Goal: Transaction & Acquisition: Purchase product/service

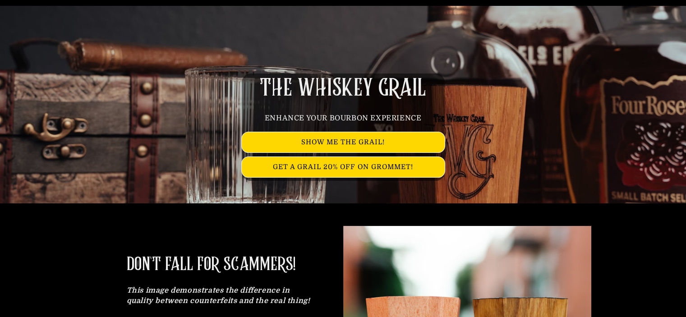
scroll to position [226, 0]
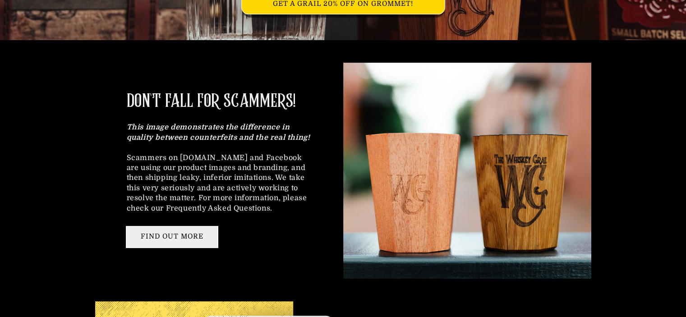
click at [162, 238] on link "FIND OUT MORE" at bounding box center [172, 237] width 91 height 20
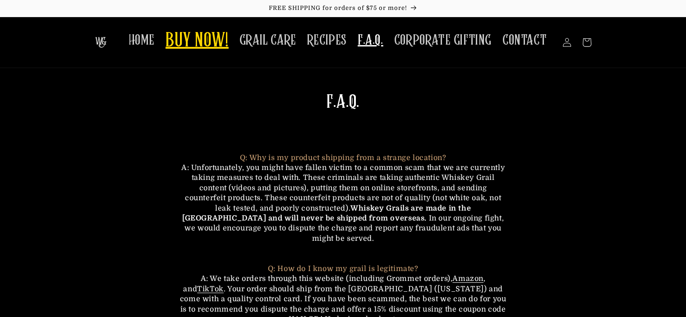
click at [175, 45] on span "BUY NOW!" at bounding box center [197, 41] width 63 height 25
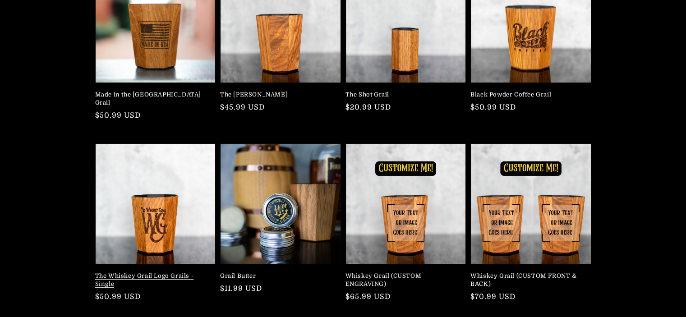
scroll to position [180, 0]
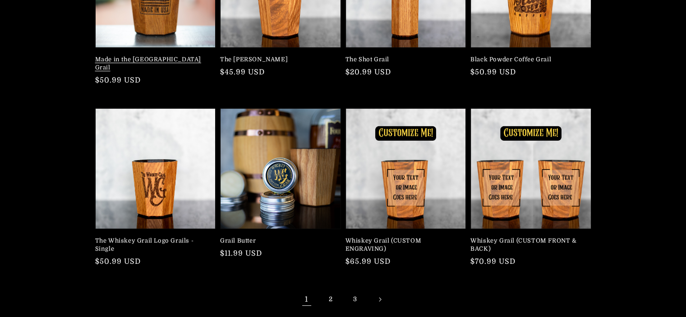
click at [166, 55] on link "Made in the USA Grail" at bounding box center [152, 63] width 115 height 16
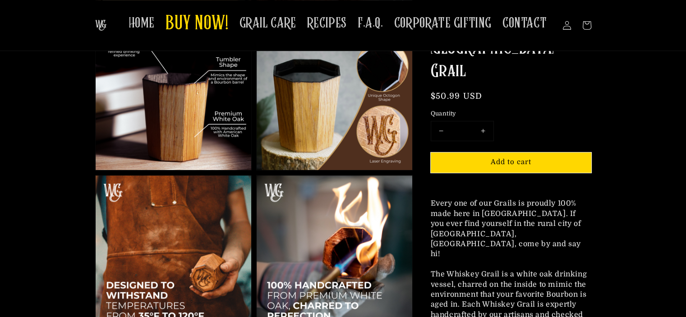
scroll to position [271, 0]
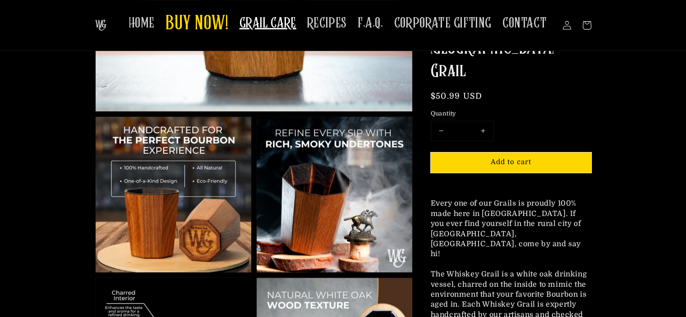
click at [268, 23] on span "GRAIL CARE" at bounding box center [268, 23] width 57 height 18
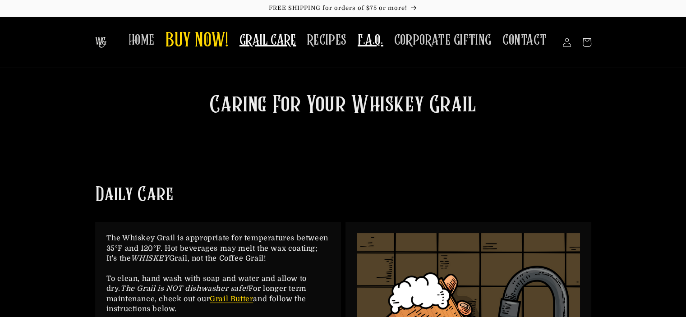
click at [382, 44] on span "F.A.Q." at bounding box center [371, 41] width 26 height 18
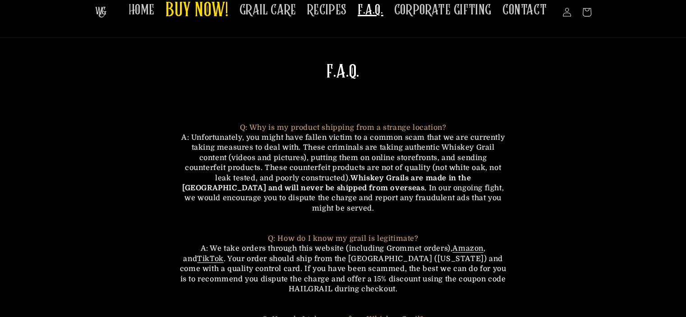
scroll to position [90, 0]
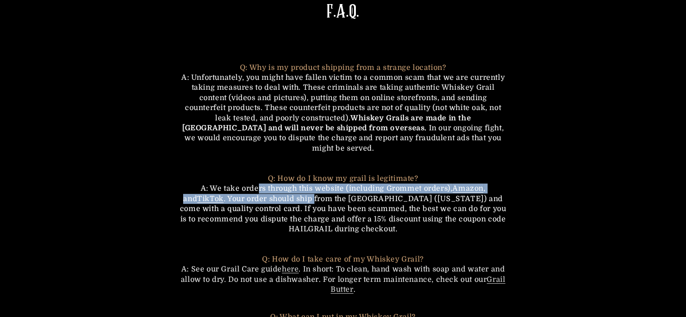
drag, startPoint x: 249, startPoint y: 180, endPoint x: 311, endPoint y: 186, distance: 63.1
click at [311, 186] on span "A: We take orders through this website (including Grommet orders), Amazon , and…" at bounding box center [343, 209] width 327 height 49
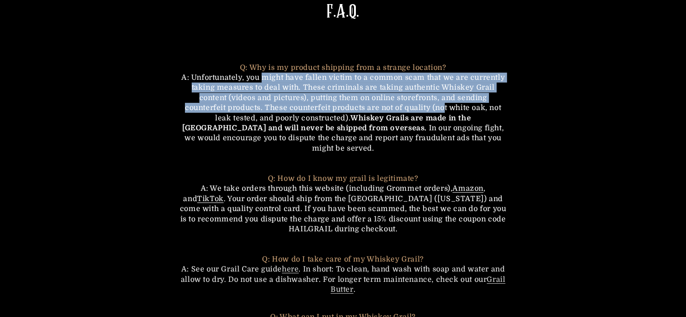
drag, startPoint x: 262, startPoint y: 81, endPoint x: 443, endPoint y: 106, distance: 182.6
click at [443, 106] on span "ou might have fallen victim to a common scam that we are currently taking measu…" at bounding box center [345, 98] width 320 height 49
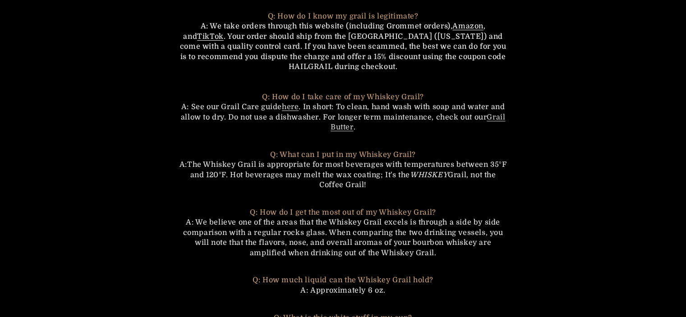
scroll to position [361, 0]
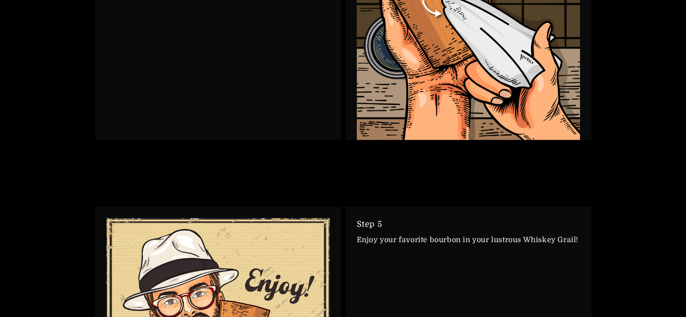
scroll to position [2165, 0]
